Goal: Task Accomplishment & Management: Manage account settings

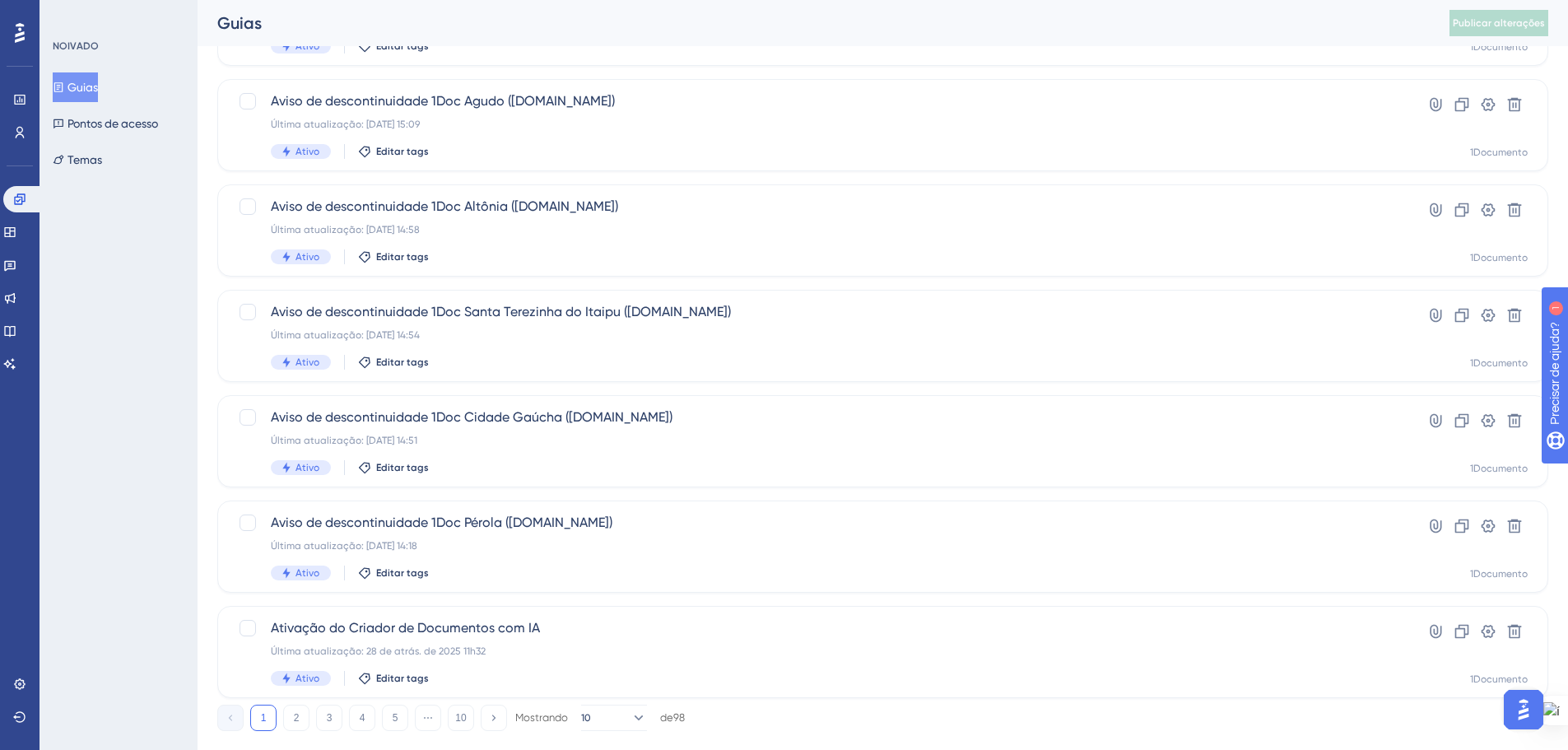
scroll to position [528, 0]
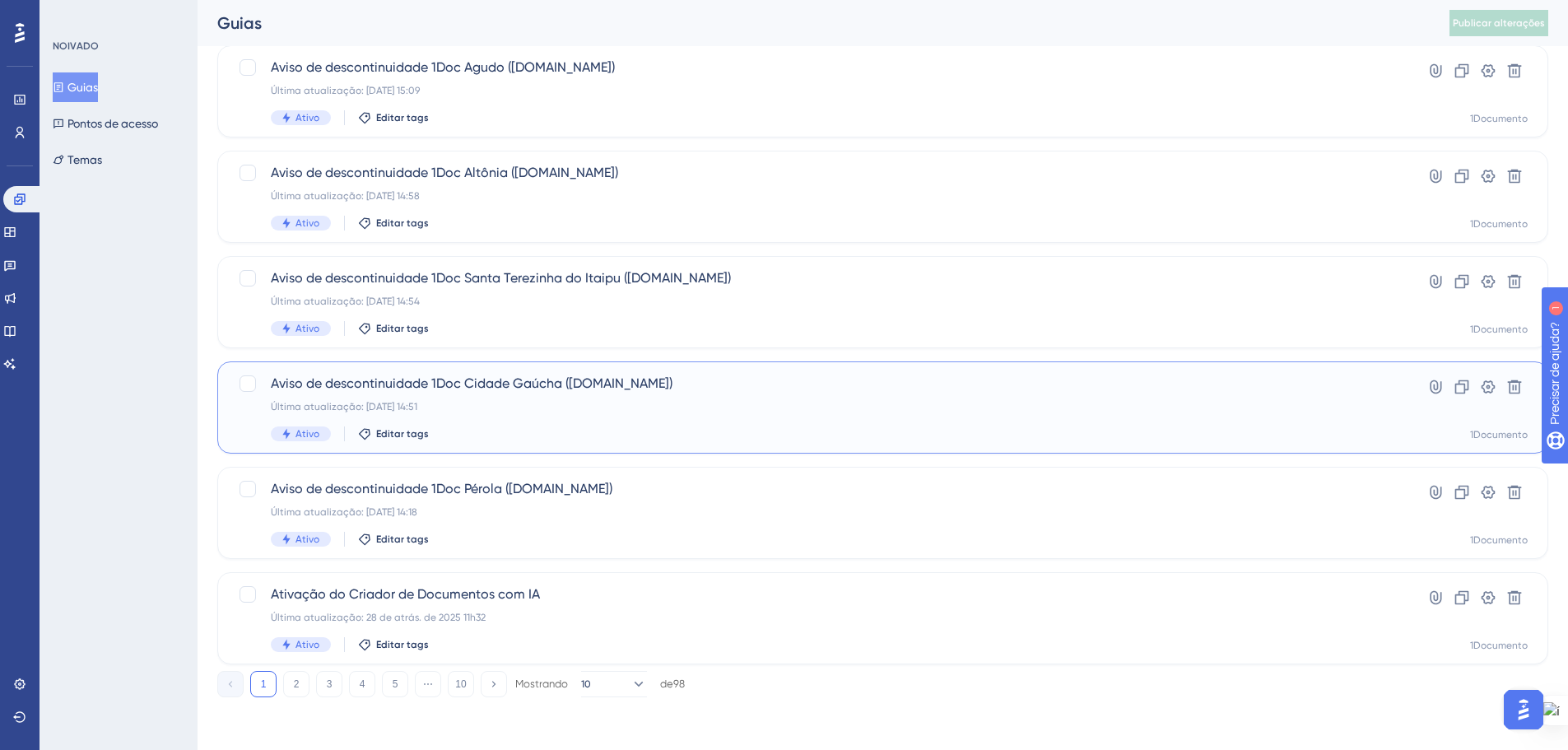
click at [672, 406] on div "Última atualização: [DATE] 14:51" at bounding box center [817, 407] width 1092 height 13
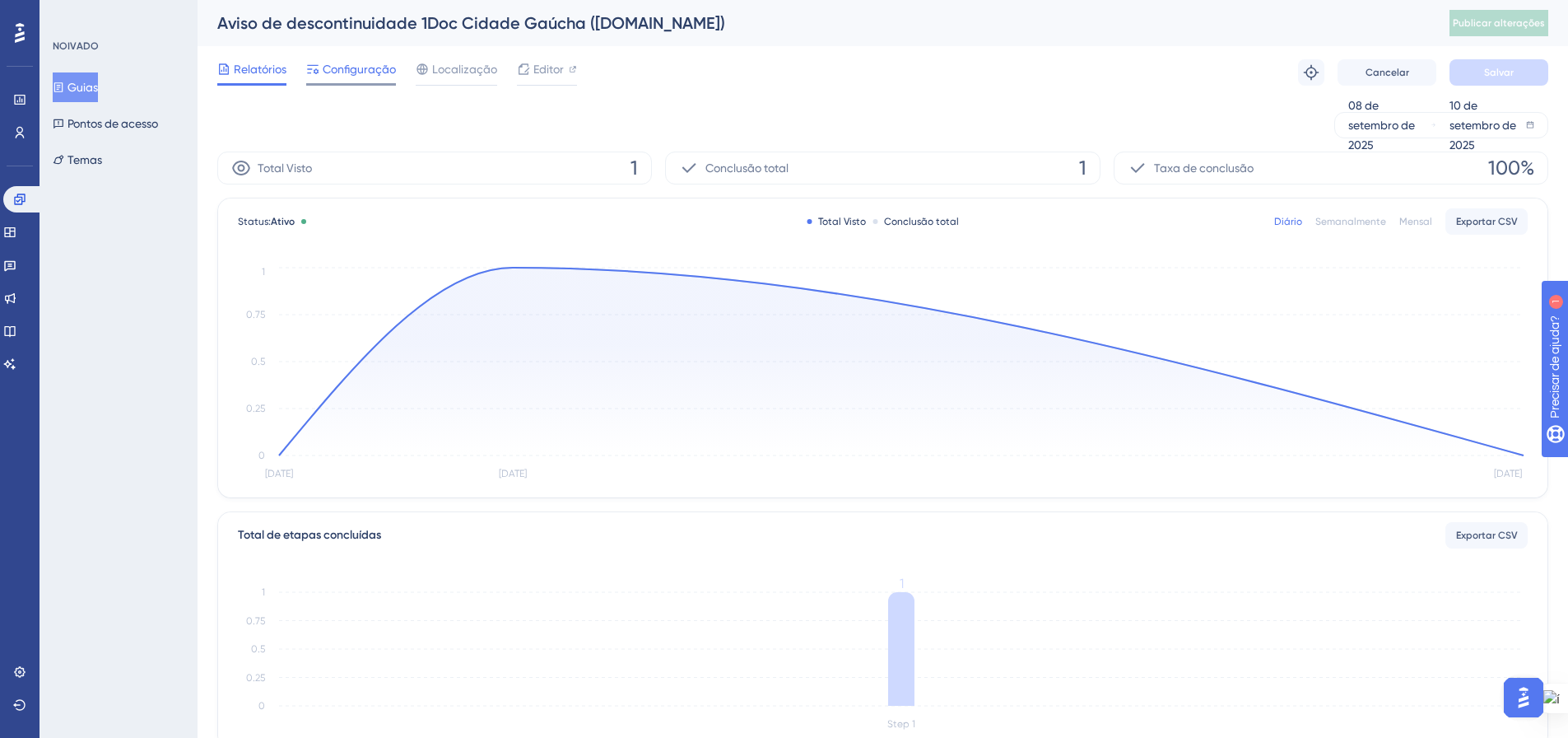
click at [369, 78] on span "Configuração" at bounding box center [358, 70] width 73 height 20
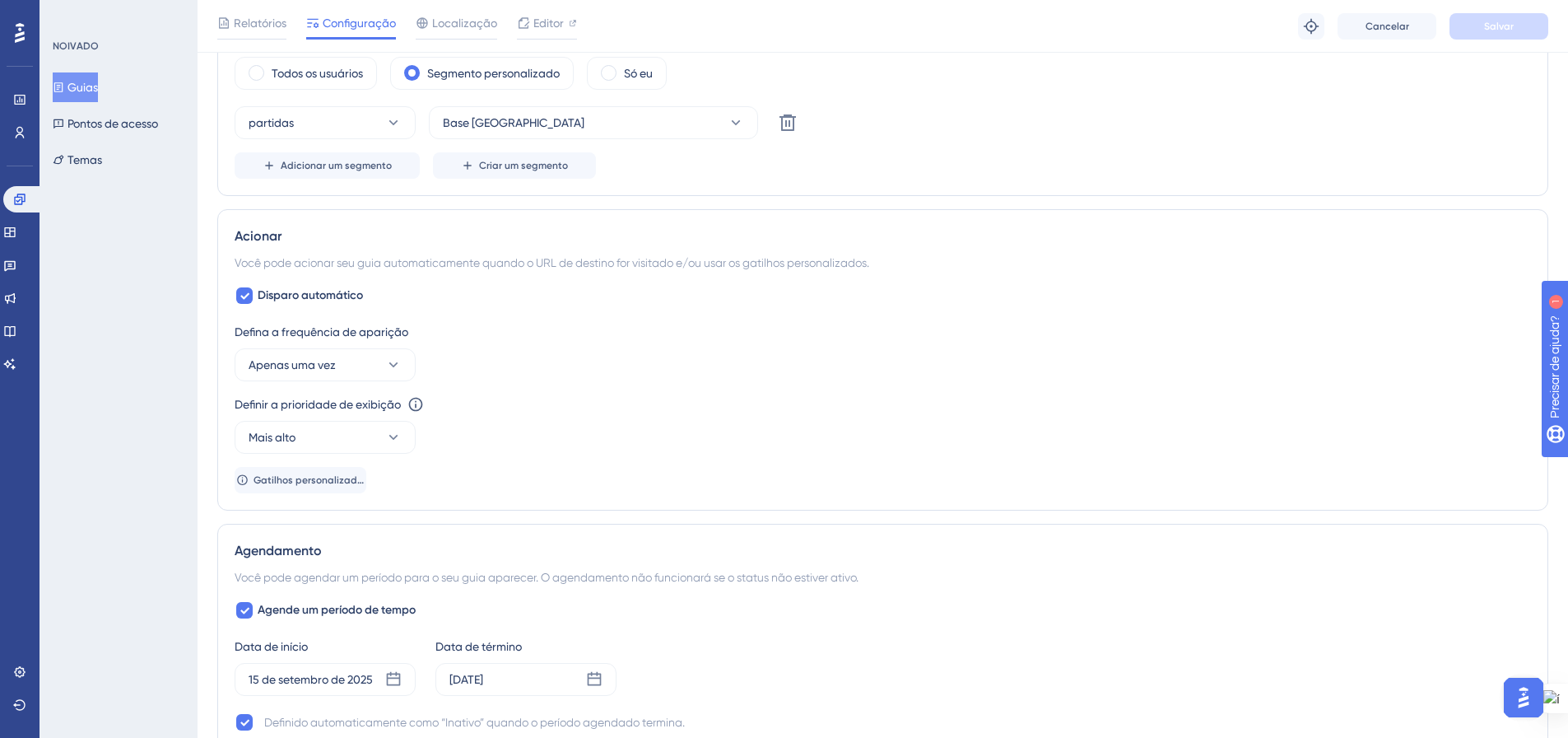
scroll to position [1105, 13]
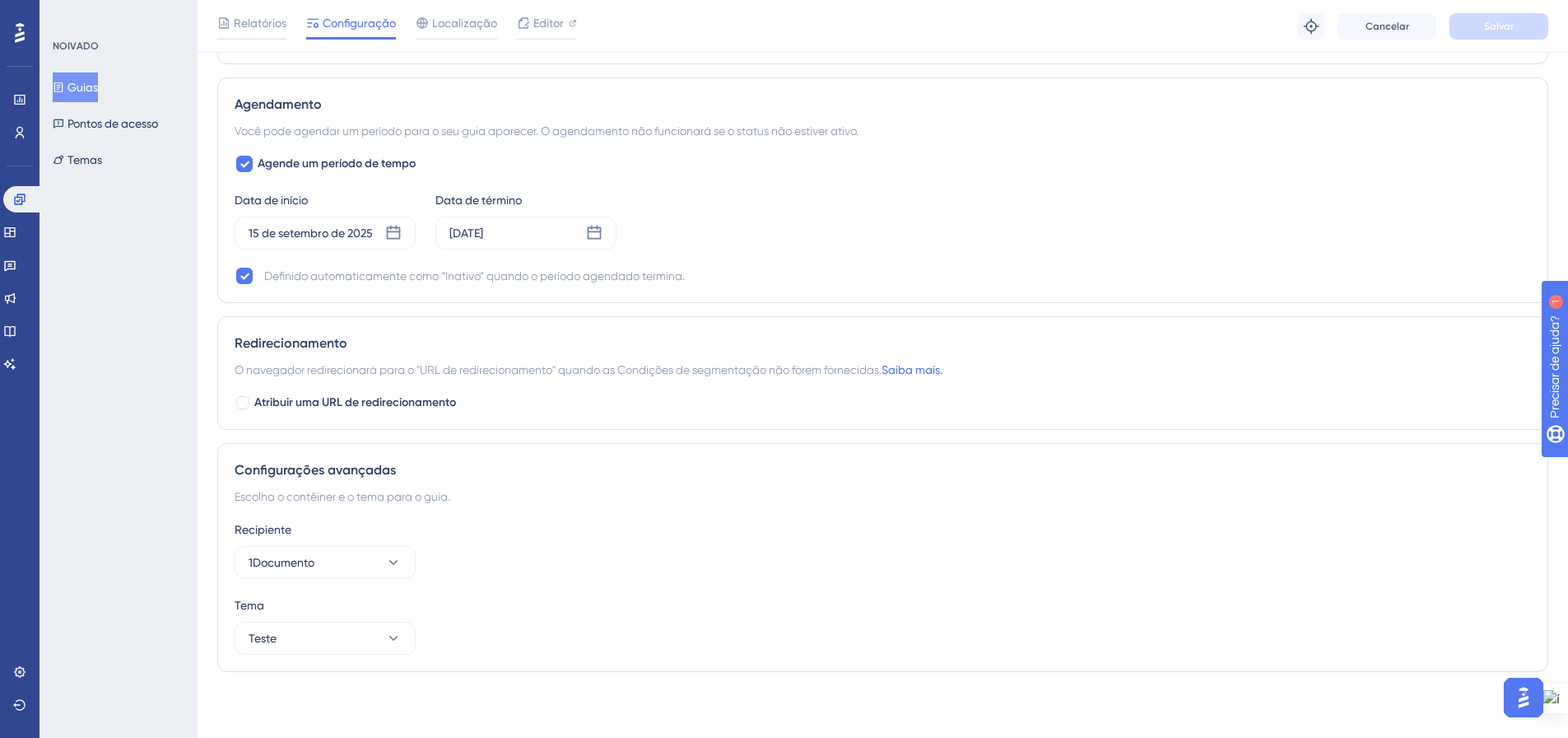
click at [86, 84] on font "Guias" at bounding box center [82, 87] width 30 height 13
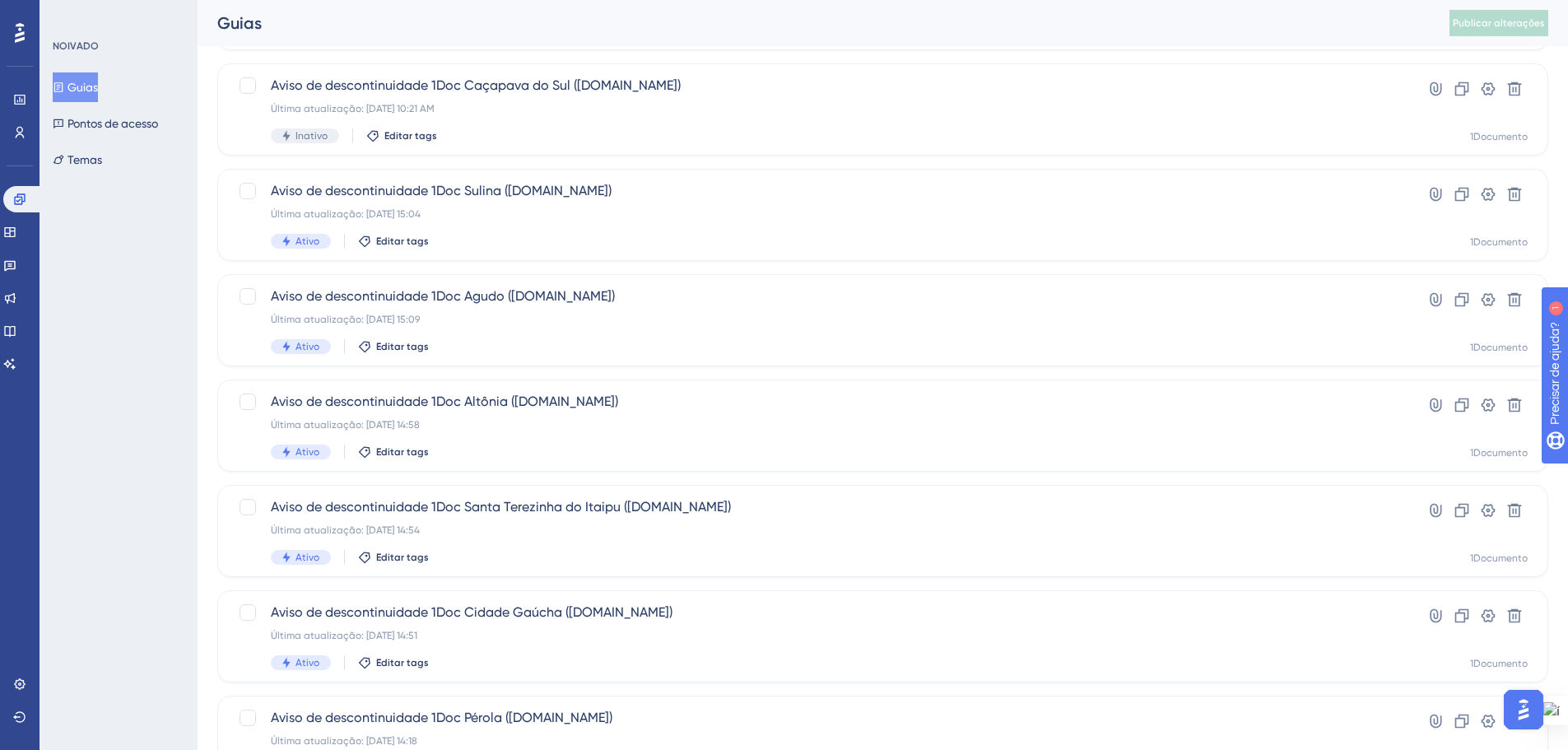
scroll to position [329, 0]
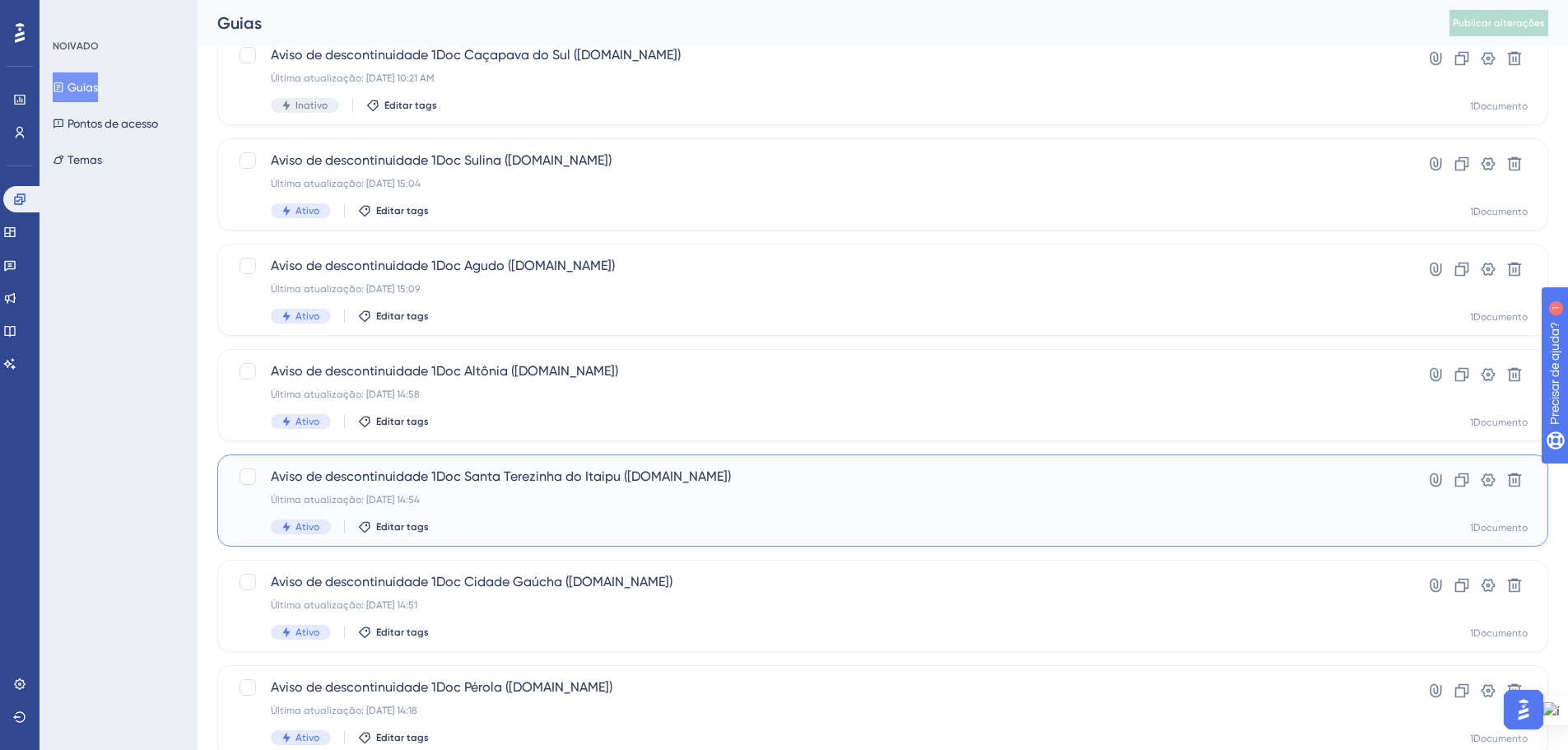
click at [796, 490] on div "Aviso de descontinuidade 1Doc Santa Terezinha do Itaipu ([DOMAIN_NAME]) Última …" at bounding box center [817, 501] width 1092 height 67
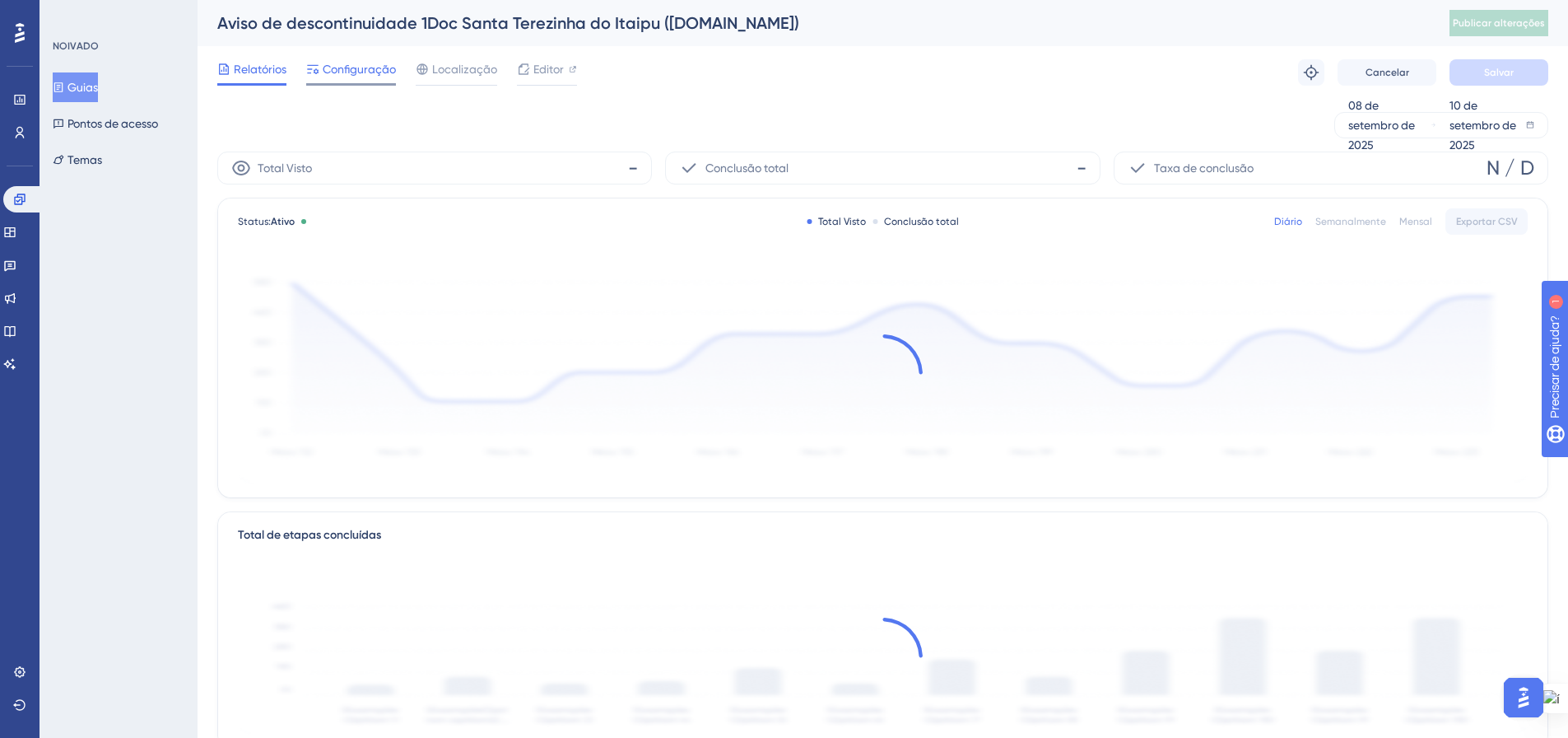
click at [323, 78] on span "Configuração" at bounding box center [358, 70] width 73 height 20
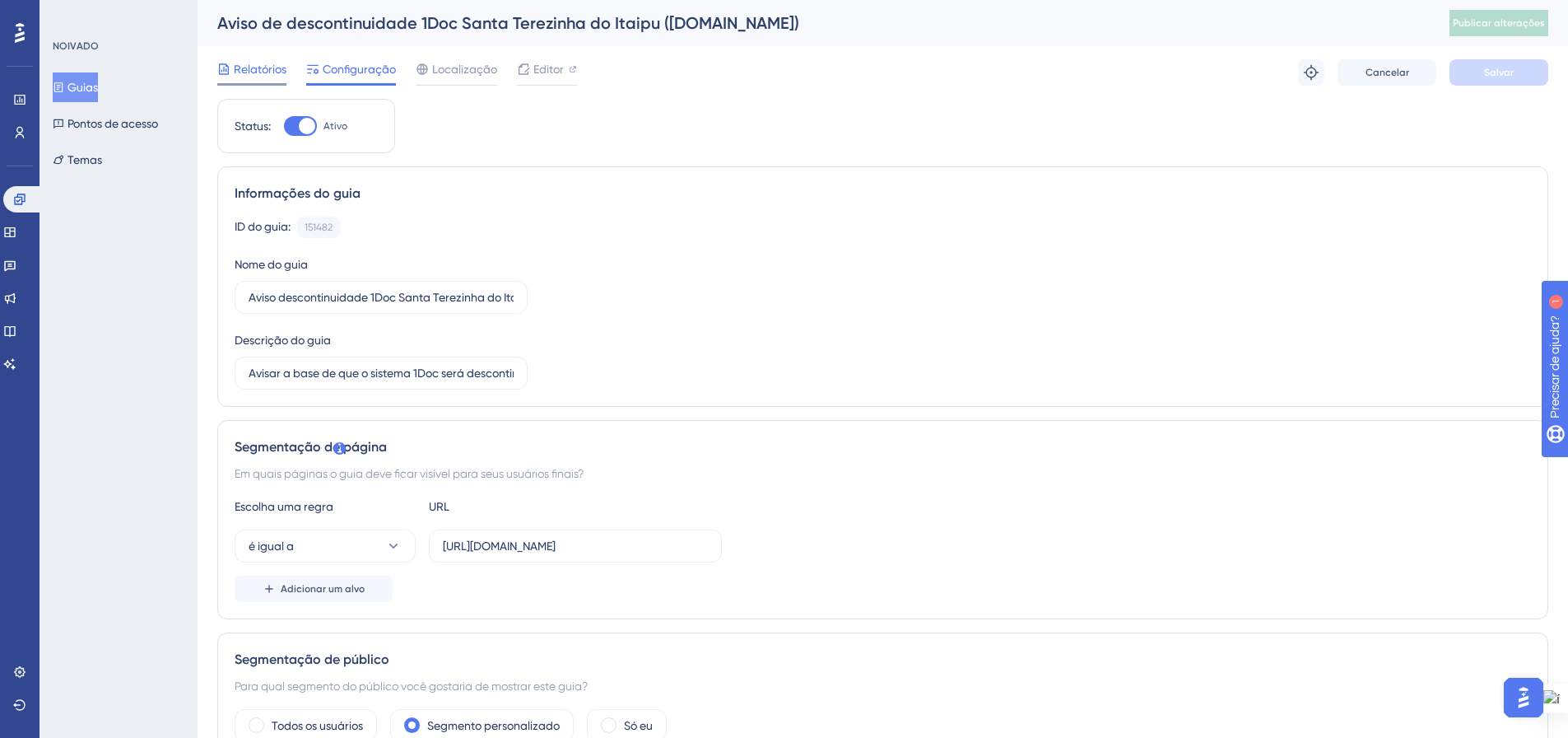
click at [233, 76] on div "Relatórios" at bounding box center [252, 70] width 69 height 20
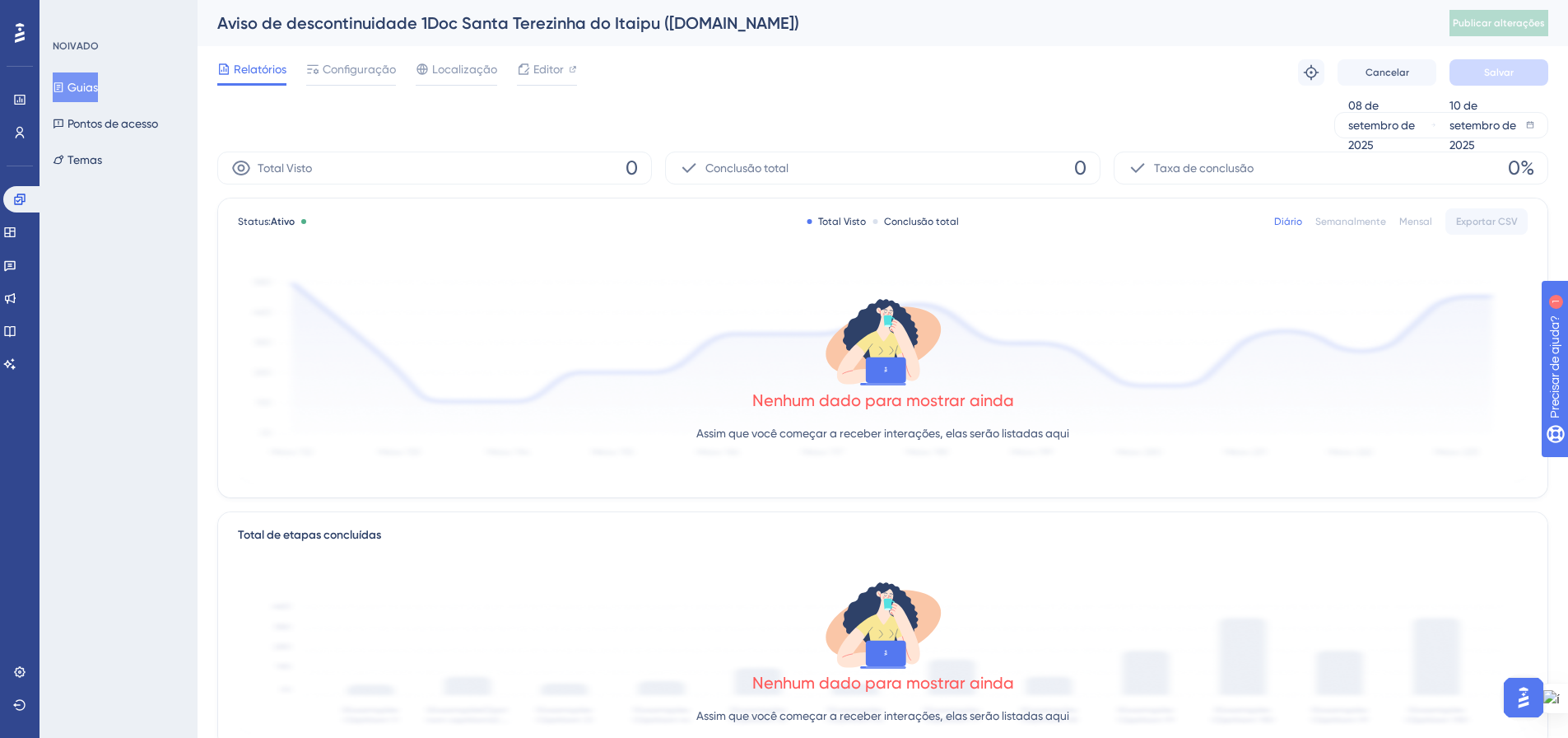
click at [361, 70] on font "Configuração" at bounding box center [358, 70] width 73 height 13
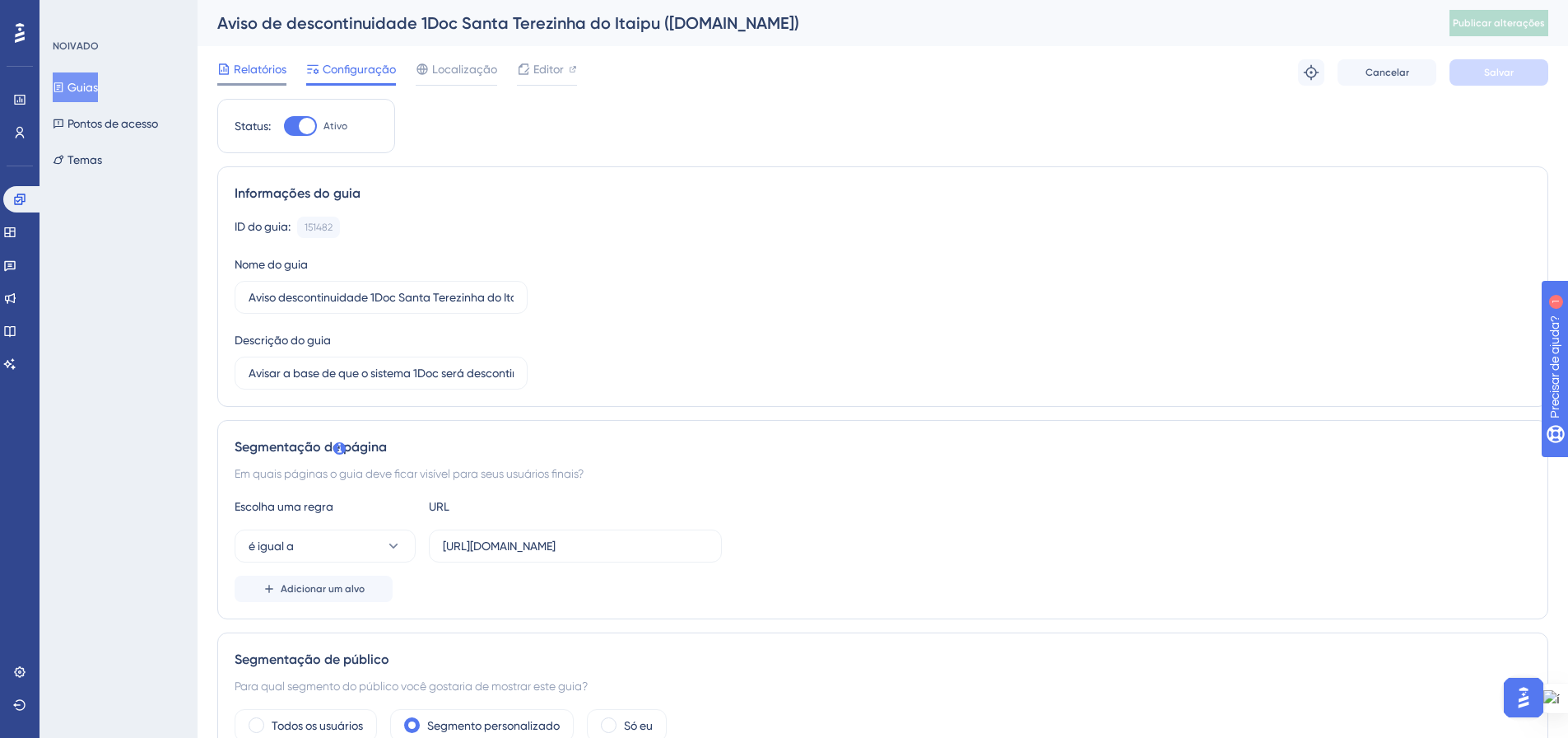
click at [243, 76] on span "Relatórios" at bounding box center [259, 70] width 53 height 20
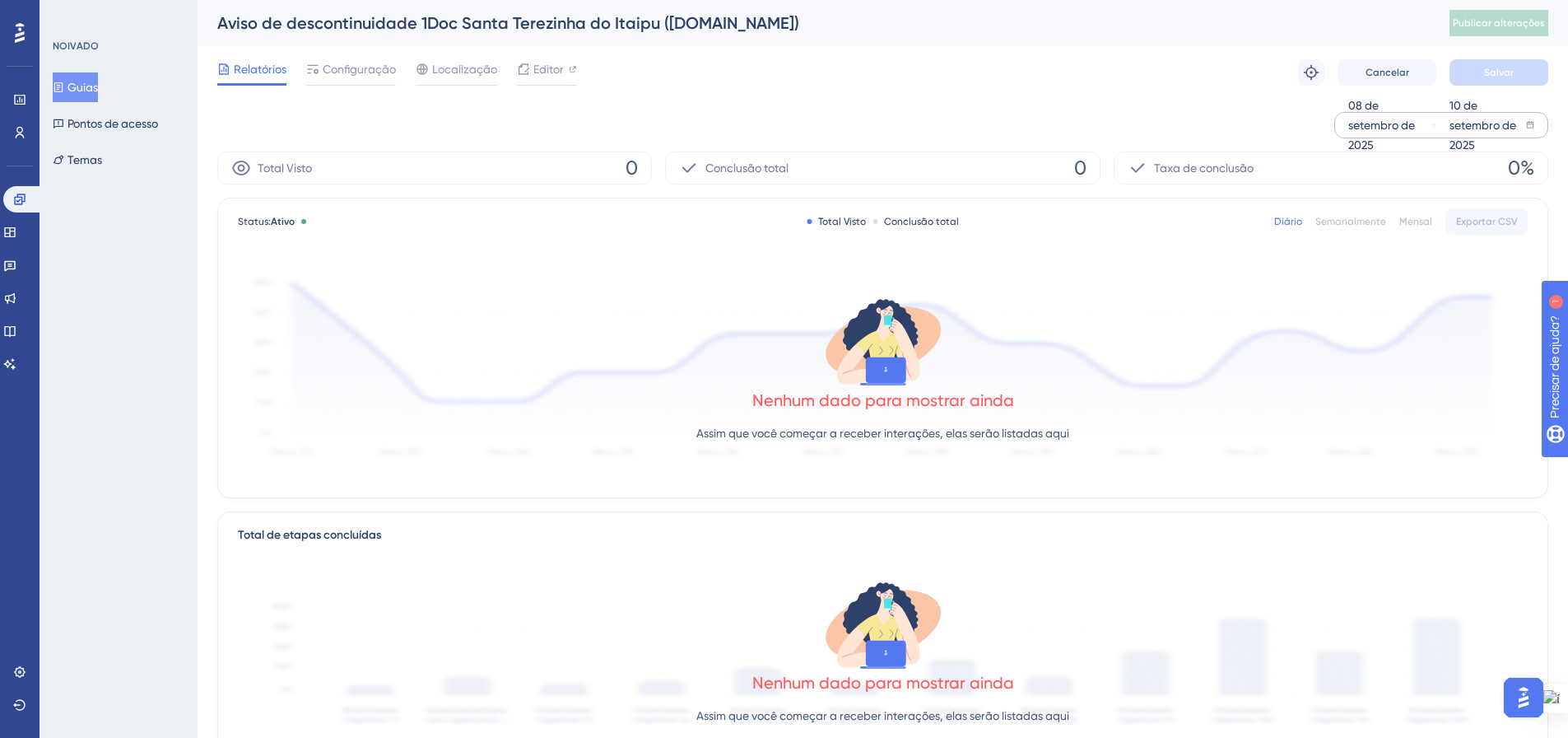
click at [1359, 109] on font "08 de setembro de 2025" at bounding box center [1381, 125] width 66 height 53
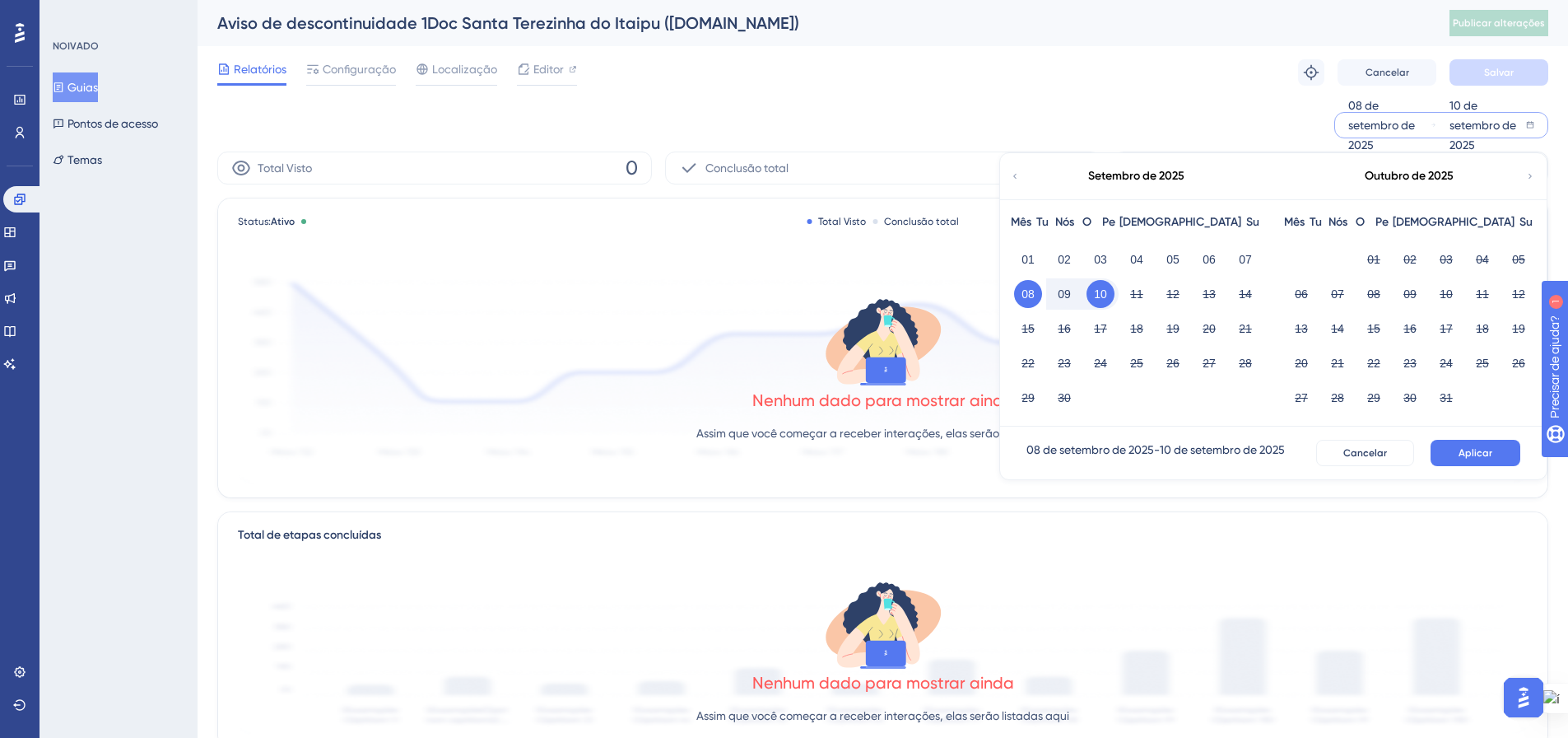
click at [1451, 452] on button "Aplicar" at bounding box center [1475, 453] width 90 height 26
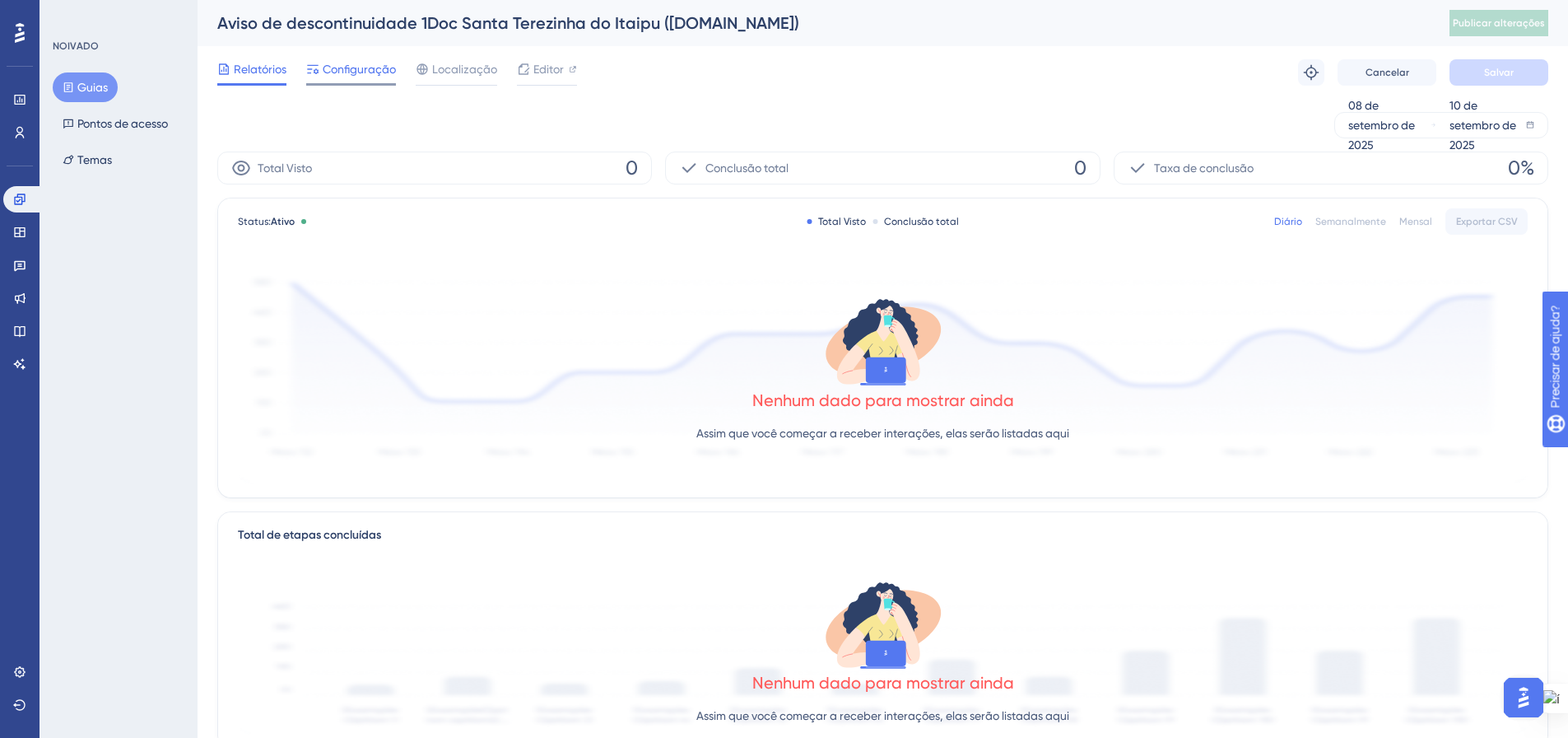
click at [332, 69] on font "Configuração" at bounding box center [358, 70] width 73 height 13
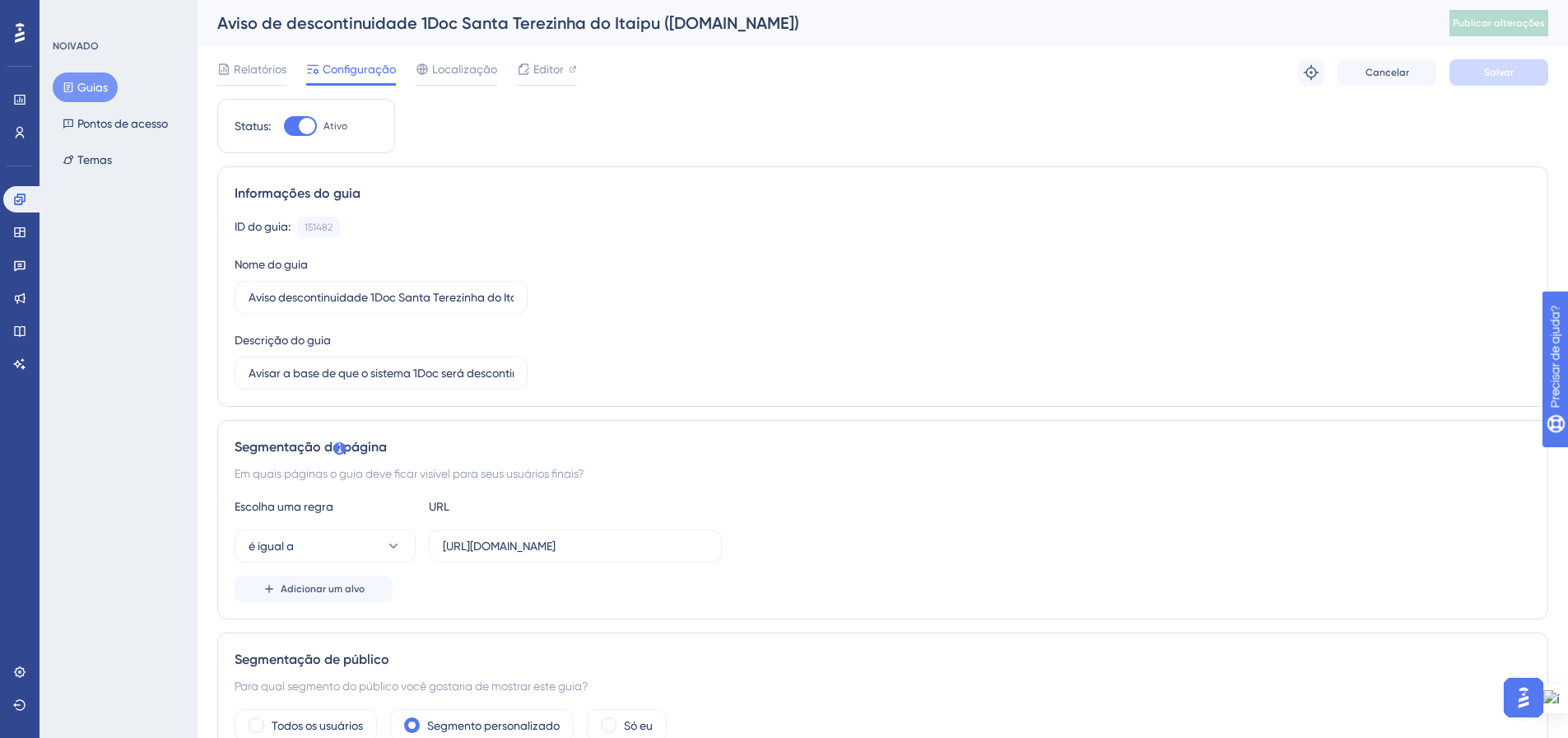
drag, startPoint x: 295, startPoint y: 127, endPoint x: 307, endPoint y: 150, distance: 25.9
click at [294, 127] on div at bounding box center [300, 126] width 33 height 20
click at [284, 127] on input "Ativo" at bounding box center [283, 126] width 1 height 1
checkbox input "false"
click at [1511, 77] on font "Salvar" at bounding box center [1498, 72] width 29 height 12
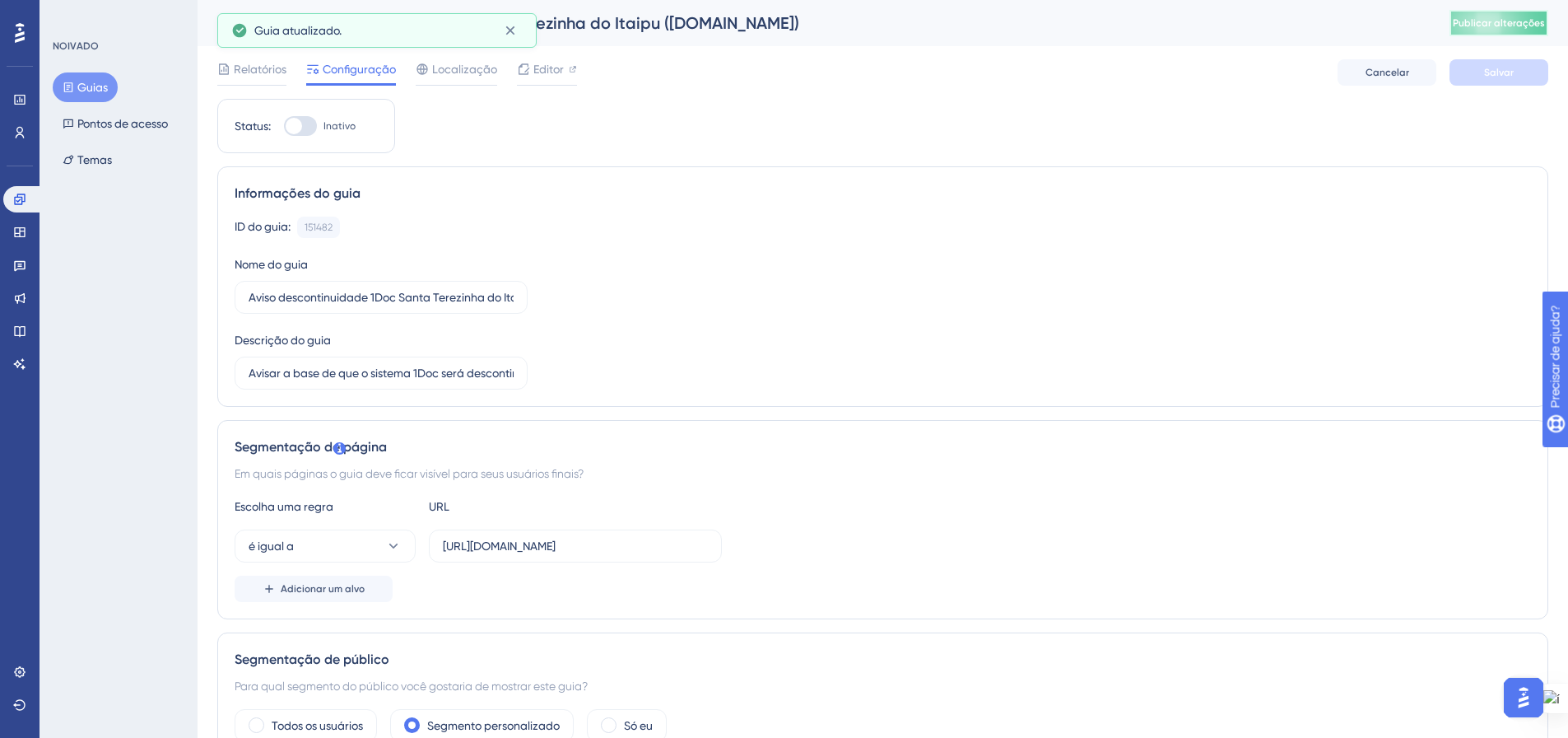
click at [1503, 26] on font "Publicar alterações" at bounding box center [1499, 24] width 92 height 12
click at [513, 34] on icon at bounding box center [510, 30] width 9 height 9
click at [84, 97] on font "Guias" at bounding box center [92, 87] width 30 height 20
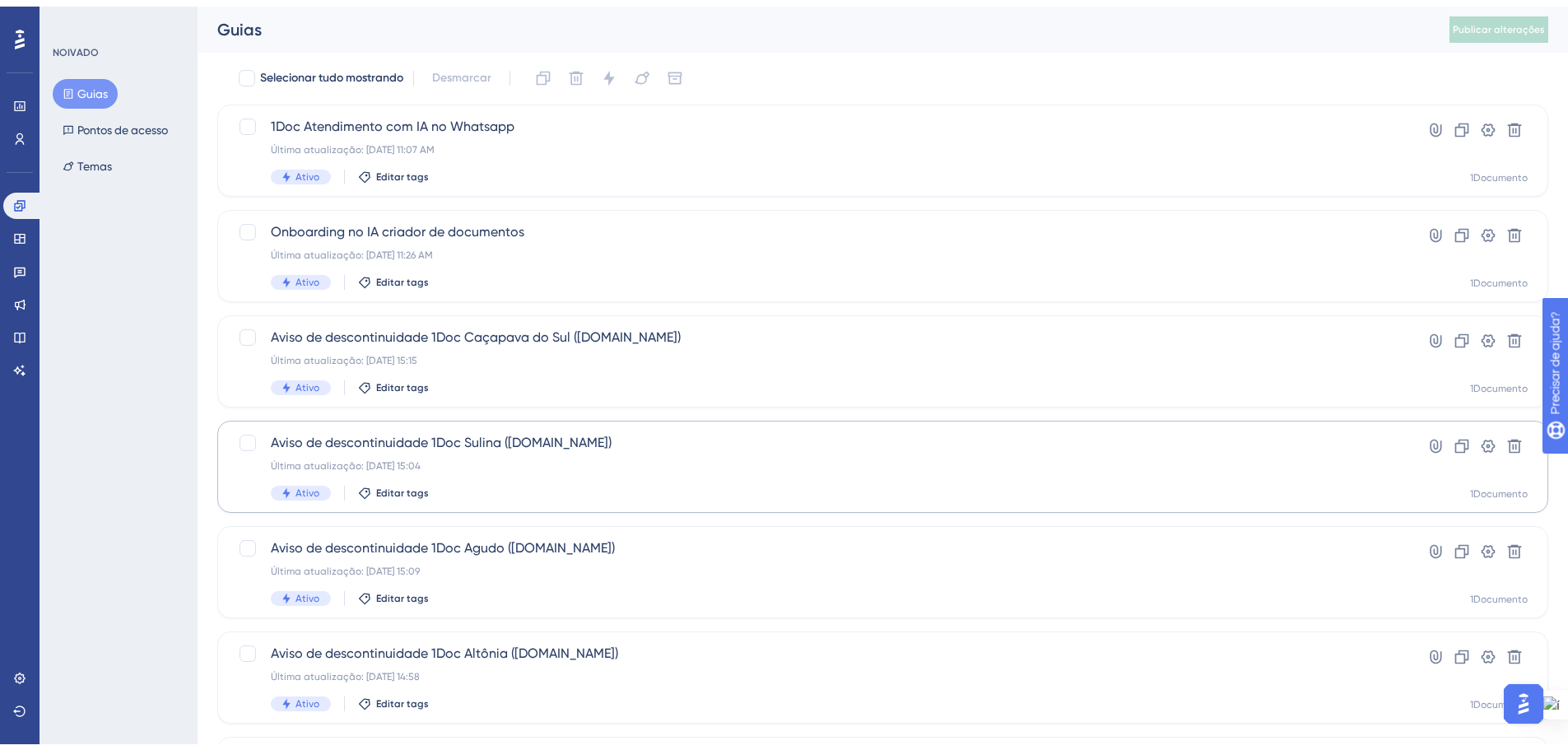
scroll to position [82, 0]
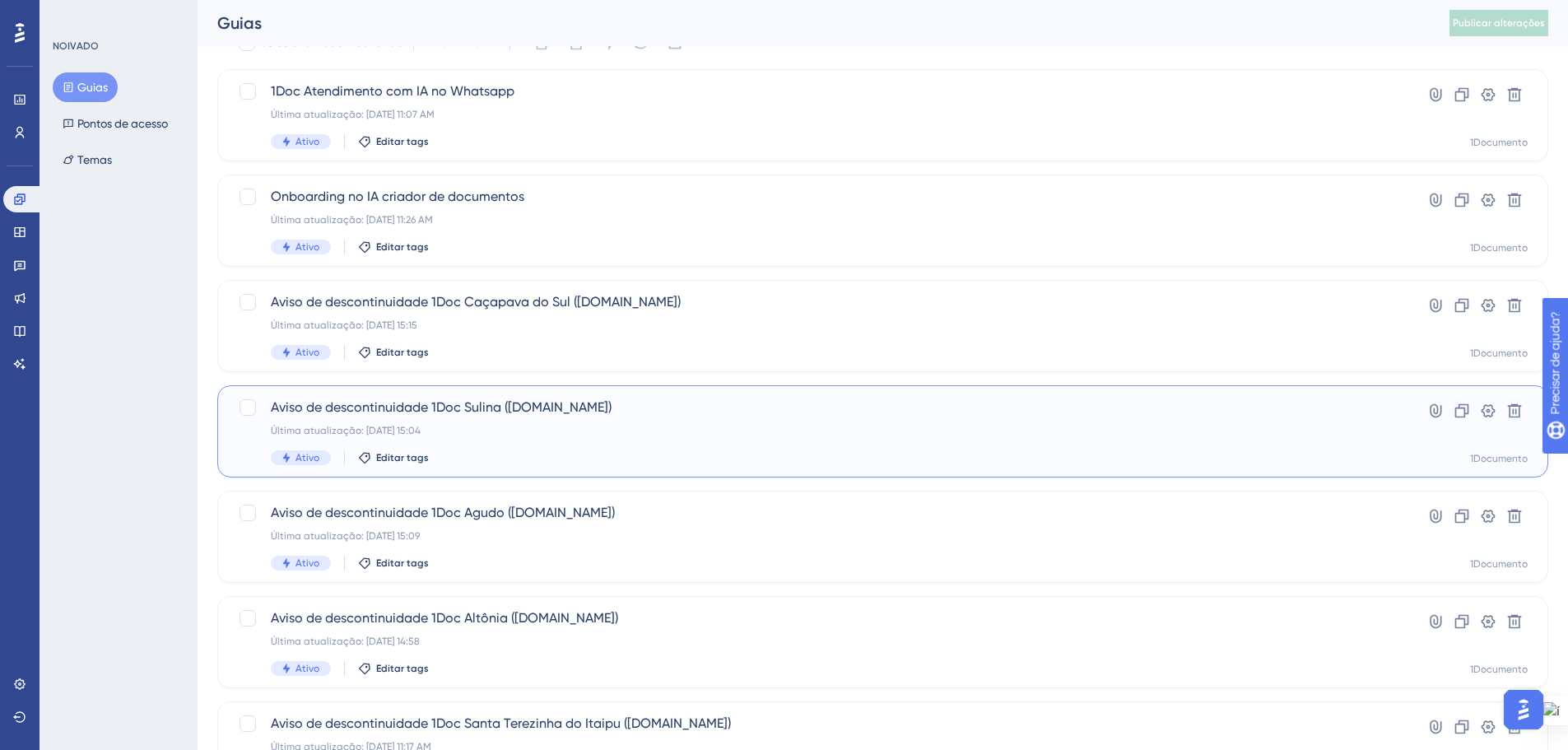
click at [631, 434] on div "Última atualização: [DATE] 15:04" at bounding box center [817, 431] width 1092 height 13
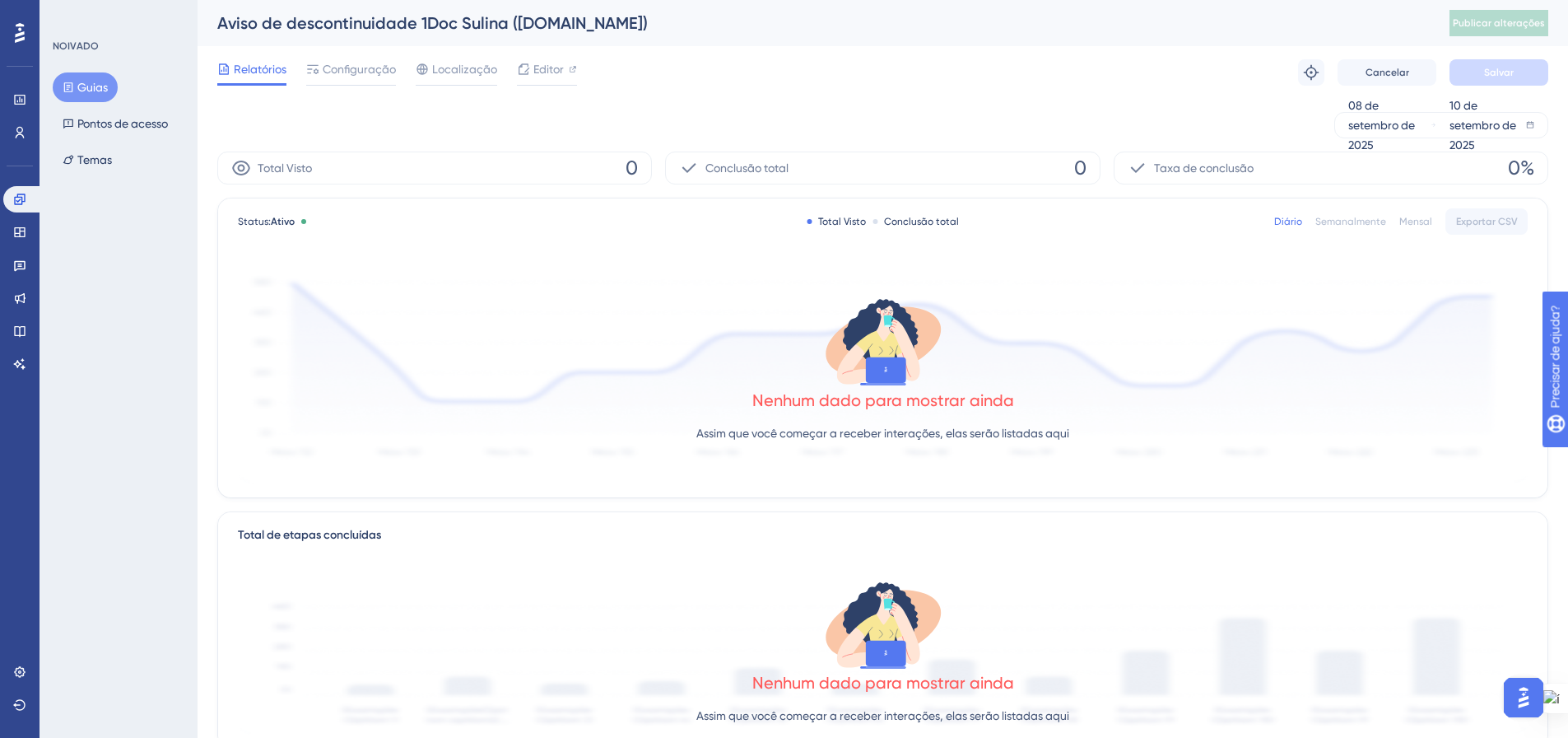
click at [91, 86] on font "Guias" at bounding box center [92, 87] width 30 height 13
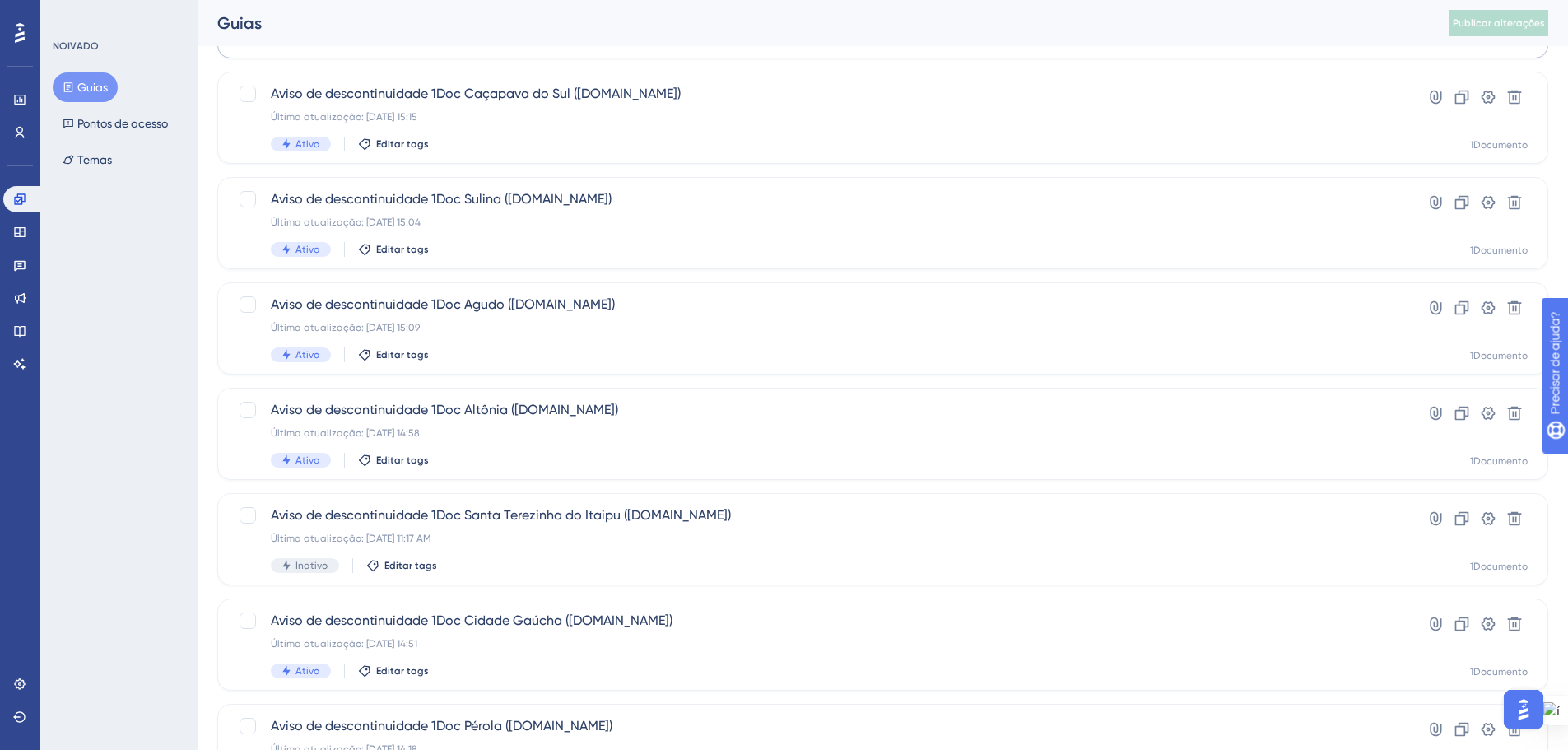
scroll to position [329, 0]
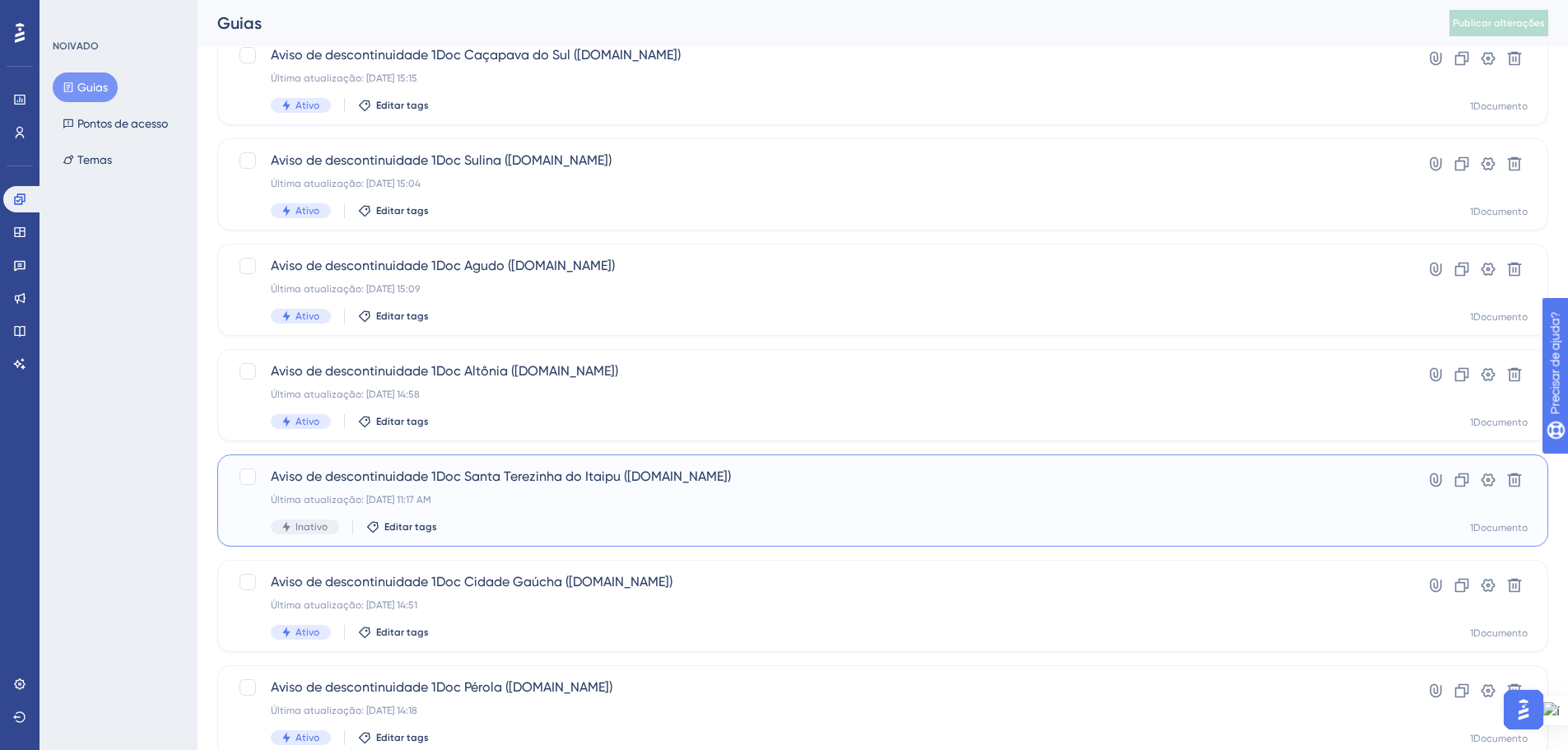
click at [1118, 483] on span "Aviso de descontinuidade 1Doc Santa Terezinha do Itaipu ([DOMAIN_NAME])" at bounding box center [817, 477] width 1092 height 20
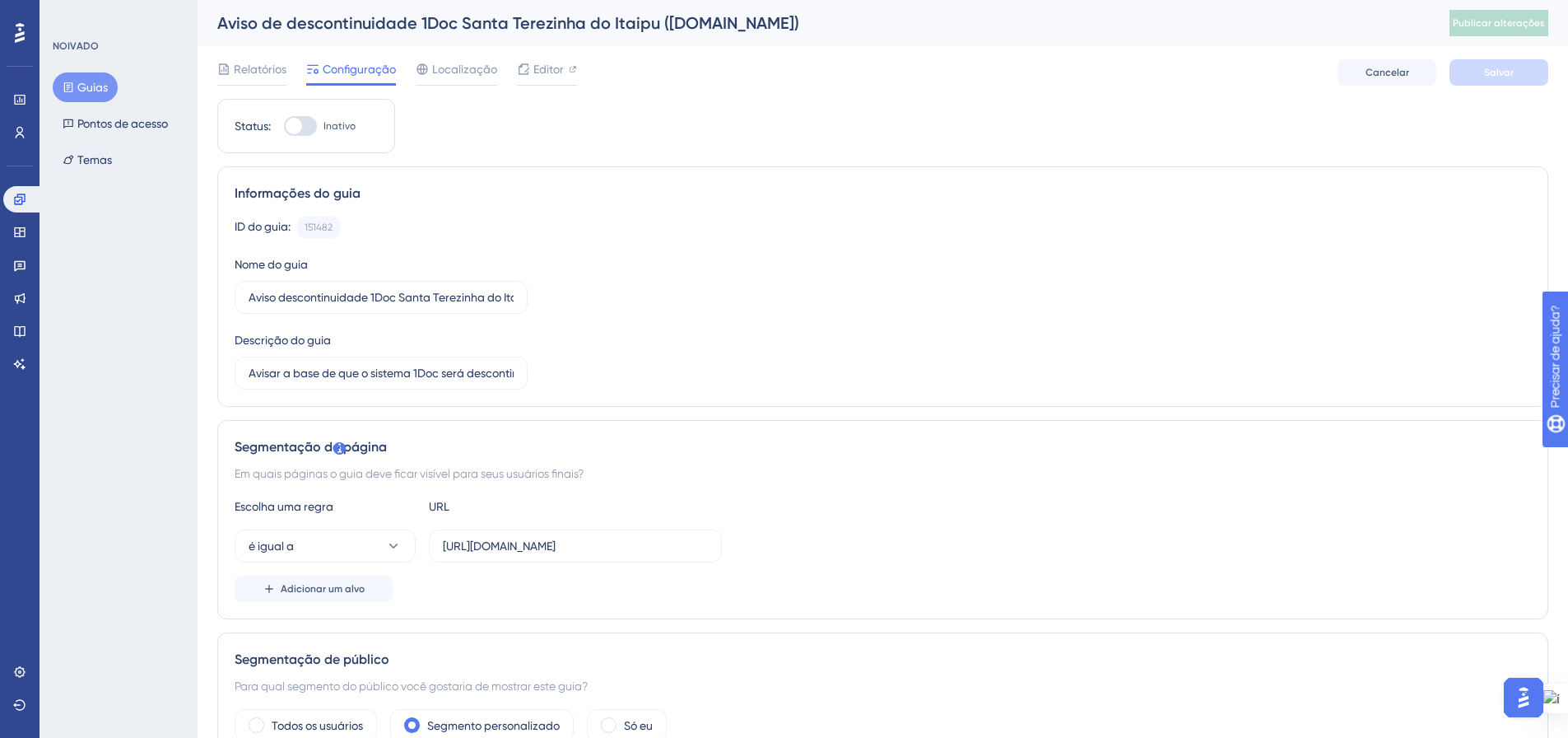
click at [306, 126] on div at bounding box center [300, 126] width 33 height 20
click at [284, 126] on input "Inativo" at bounding box center [283, 126] width 1 height 1
checkbox input "true"
click at [1513, 77] on font "Salvar" at bounding box center [1498, 72] width 29 height 12
click at [1507, 17] on span "Publicar alterações" at bounding box center [1499, 24] width 92 height 13
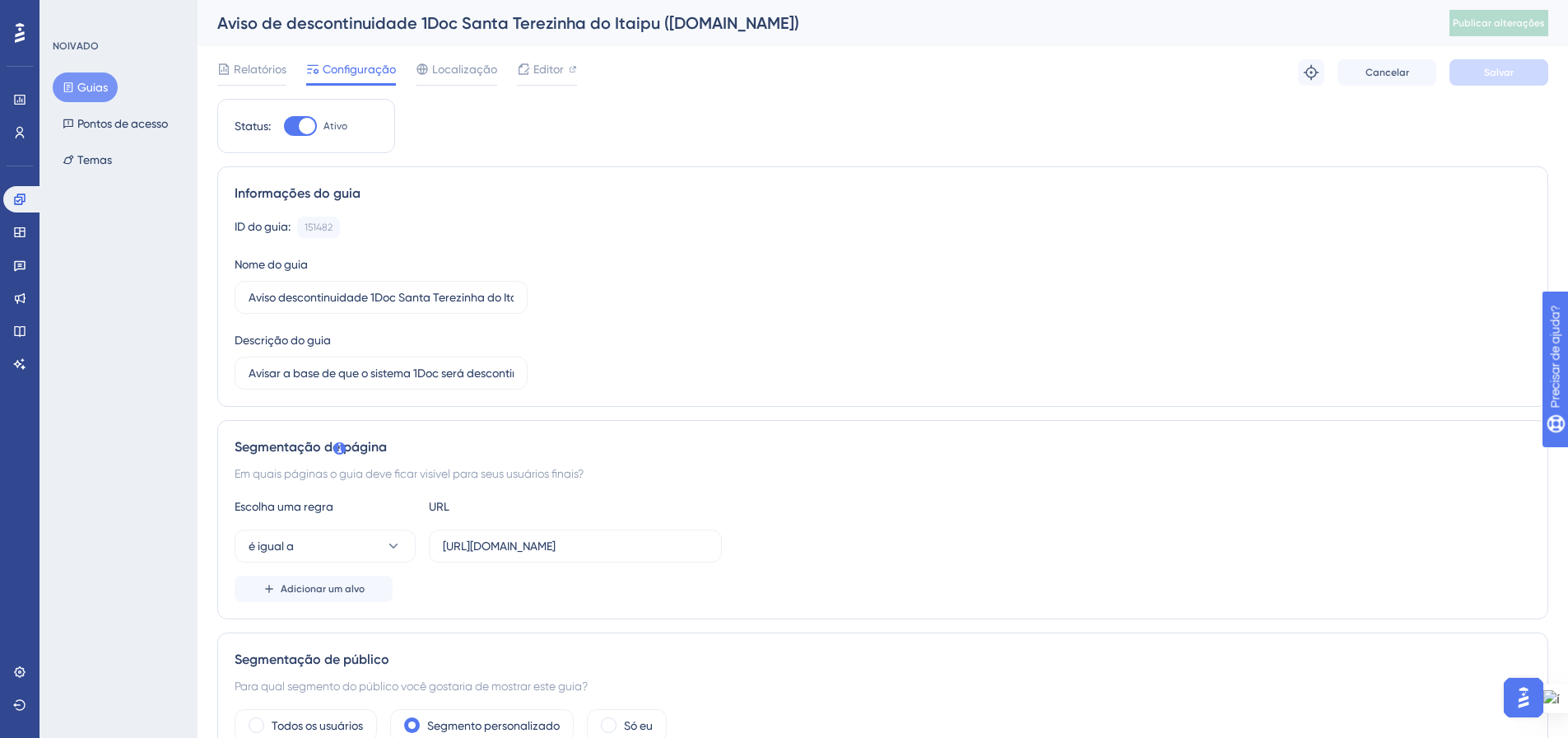
click at [71, 86] on icon at bounding box center [69, 87] width 12 height 12
